Goal: Check status: Check status

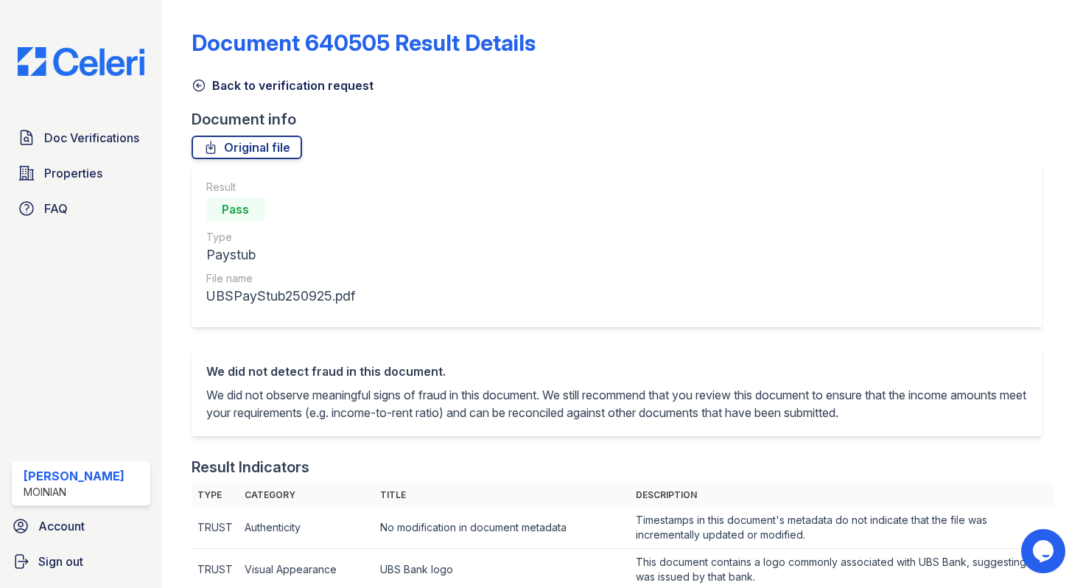
click at [198, 81] on icon at bounding box center [199, 85] width 15 height 15
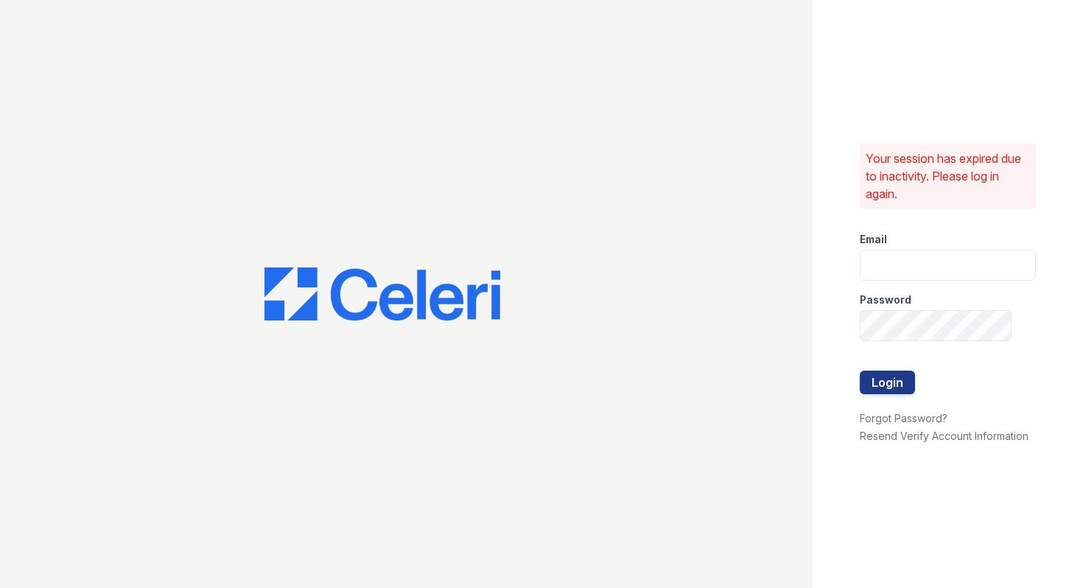
type input "[EMAIL_ADDRESS][DOMAIN_NAME]"
click at [861, 385] on button "Login" at bounding box center [887, 383] width 55 height 24
